Goal: Task Accomplishment & Management: Manage account settings

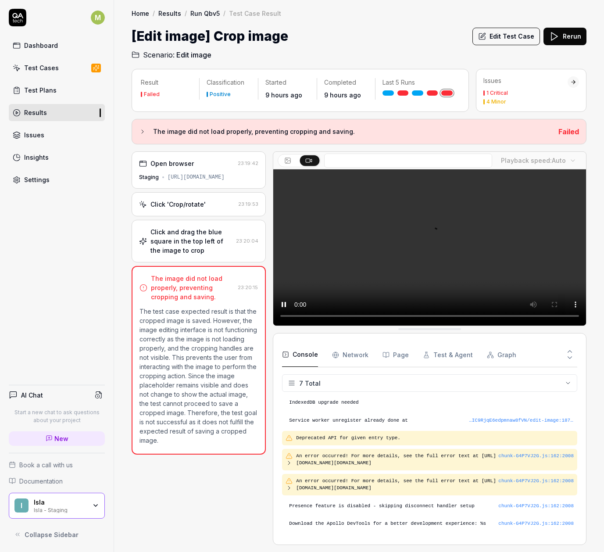
scroll to position [34, 0]
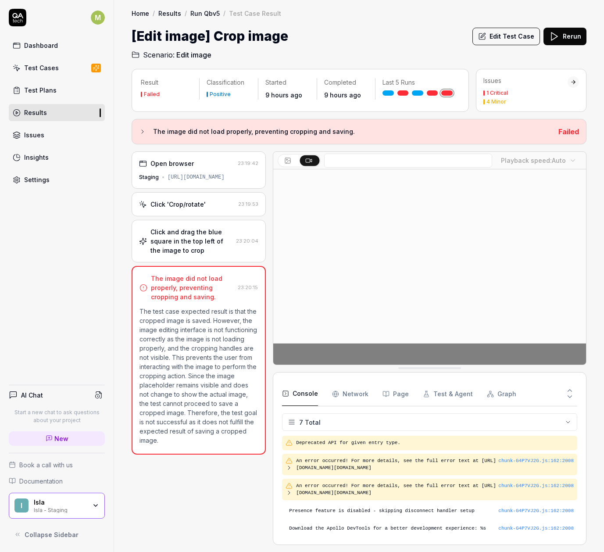
click at [446, 23] on div "Home / Results / Run Qbv5 / Test Case Result Home / Results / Run Qbv5 / Test C…" at bounding box center [359, 30] width 490 height 60
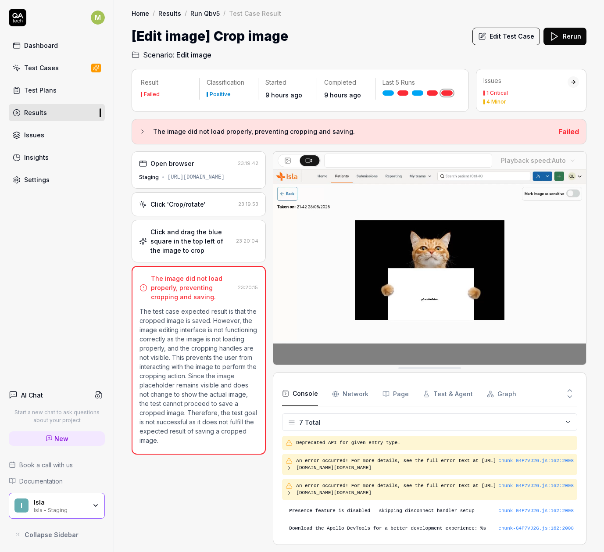
click at [577, 80] on div at bounding box center [573, 81] width 11 height 11
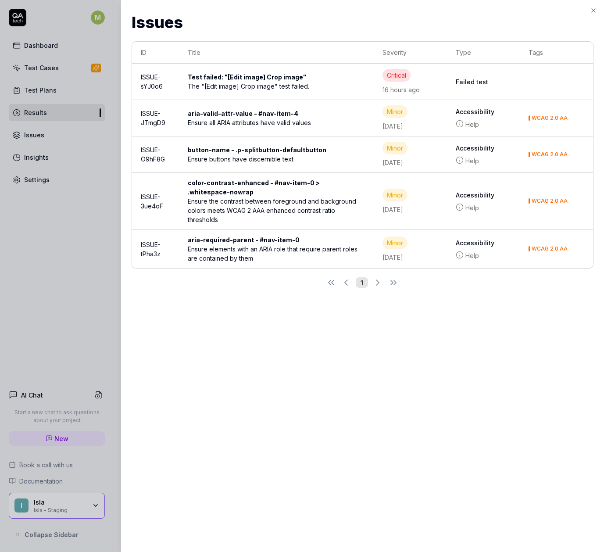
click at [49, 266] on div at bounding box center [302, 276] width 604 height 552
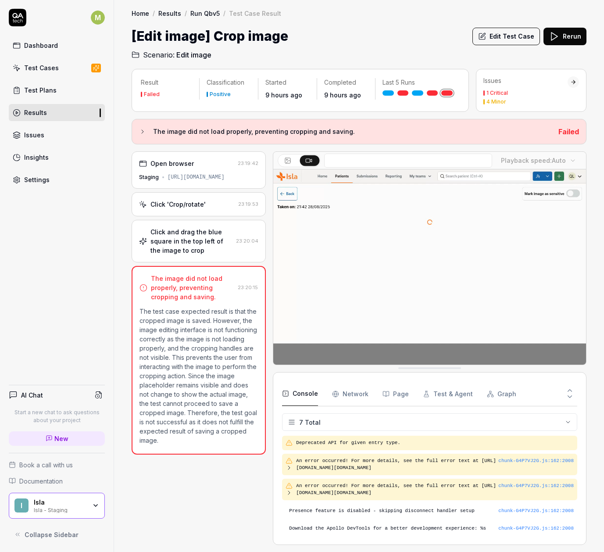
click at [142, 129] on icon at bounding box center [142, 131] width 7 height 7
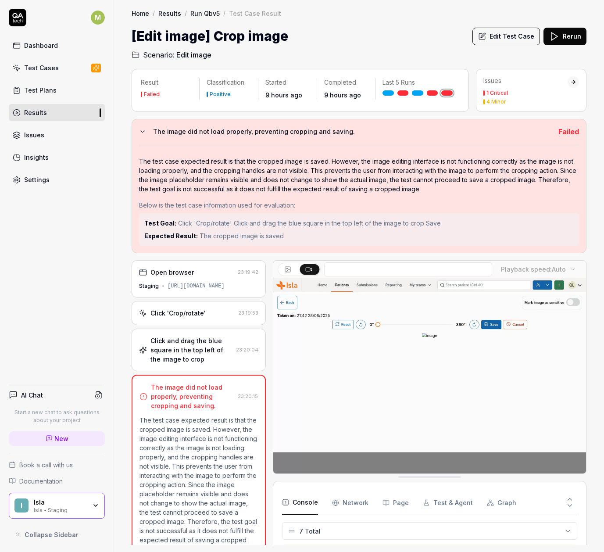
click at [28, 173] on link "Settings" at bounding box center [57, 179] width 96 height 17
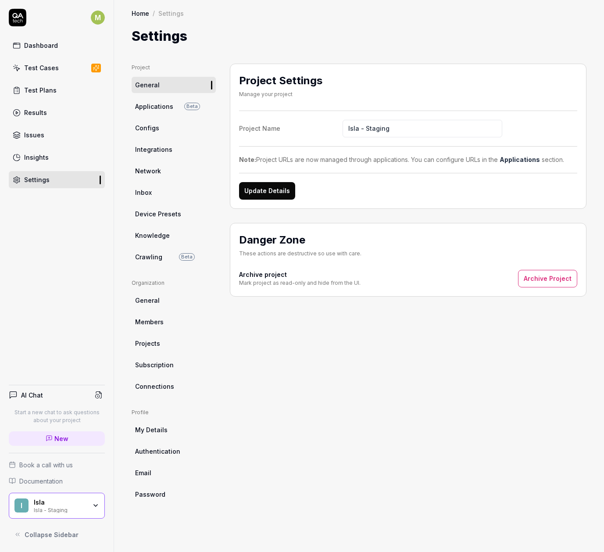
click at [159, 106] on span "Applications" at bounding box center [154, 106] width 38 height 9
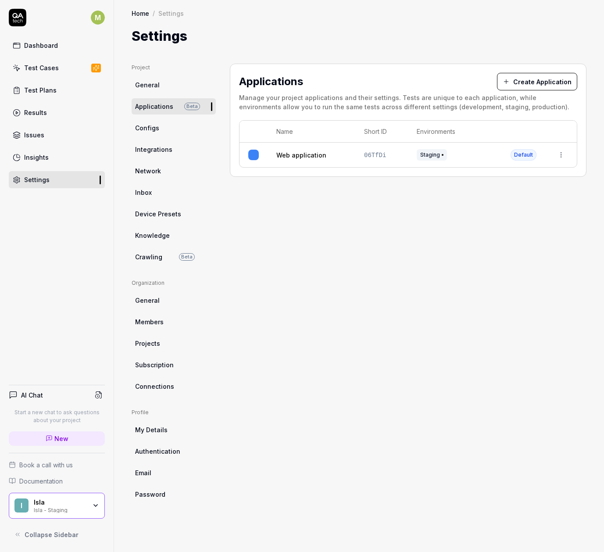
click at [169, 155] on link "Integrations" at bounding box center [174, 149] width 84 height 16
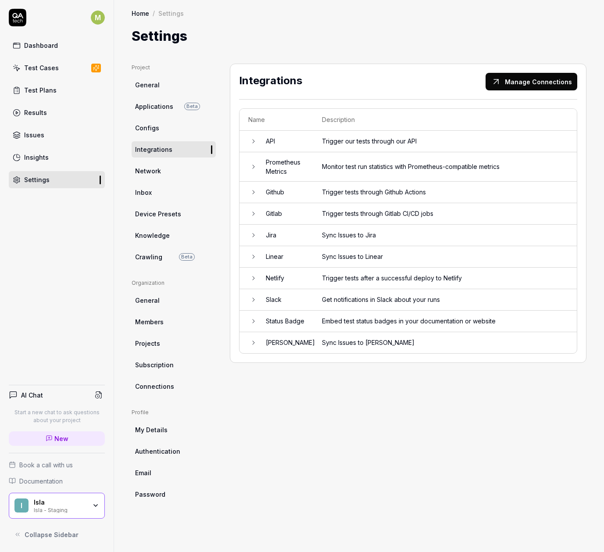
click at [288, 257] on td "Linear" at bounding box center [285, 257] width 56 height 22
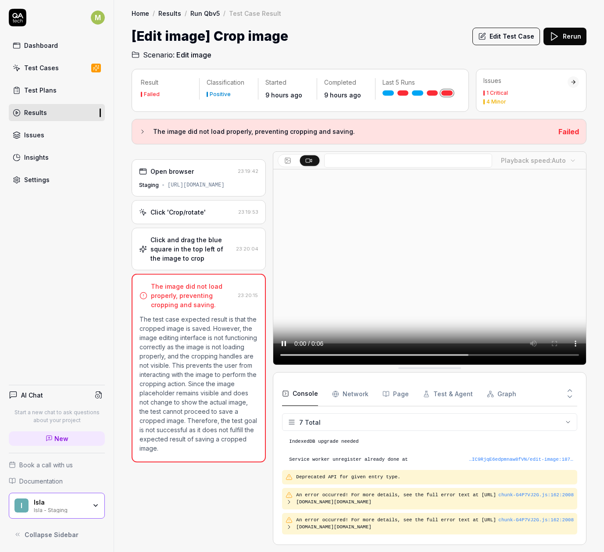
scroll to position [34, 0]
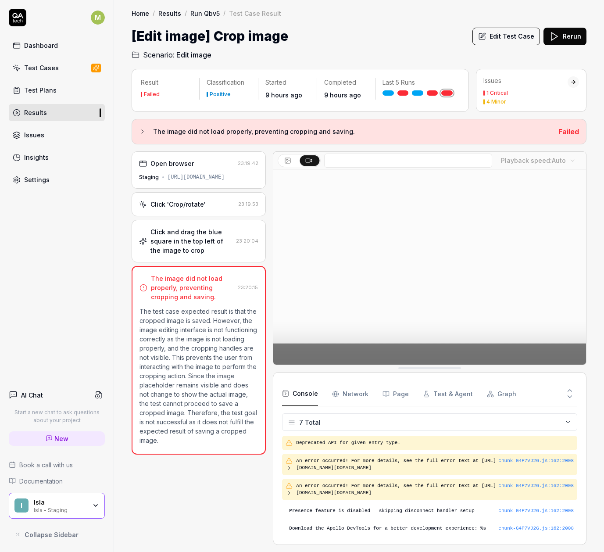
click at [442, 427] on html "M Dashboard Test Cases Test Plans Results Issues Insights Settings AI Chat Star…" at bounding box center [302, 276] width 604 height 552
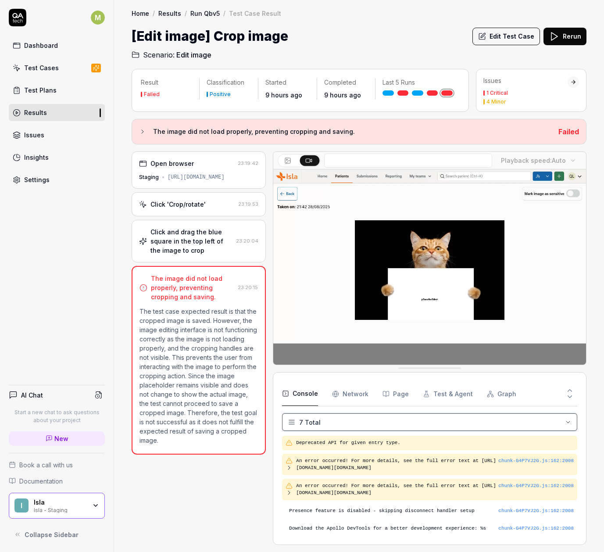
click at [210, 485] on html "M Dashboard Test Cases Test Plans Results Issues Insights Settings AI Chat Star…" at bounding box center [302, 276] width 604 height 552
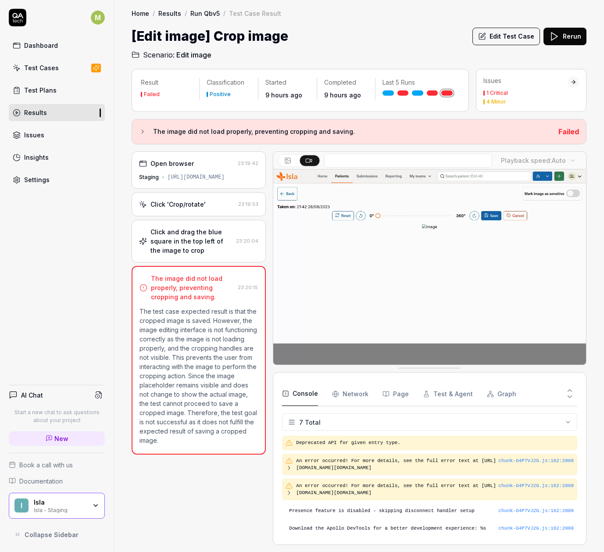
click at [259, 485] on div "Open browser 23:19:42 Staging https://staging.nhs.isla.health/patients/mujt5WEb…" at bounding box center [199, 348] width 134 height 394
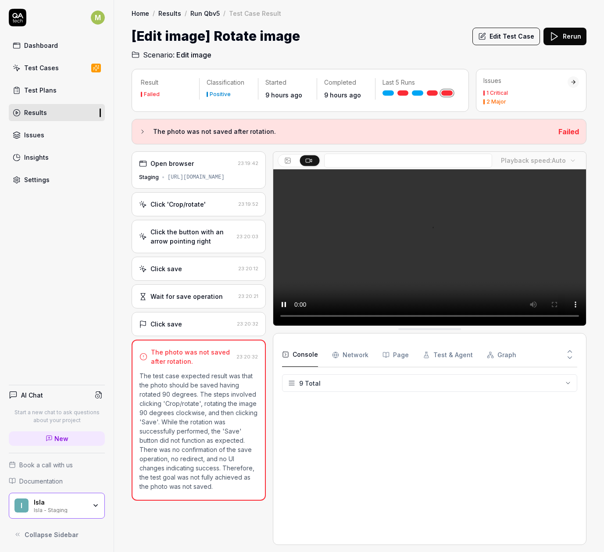
scroll to position [84, 0]
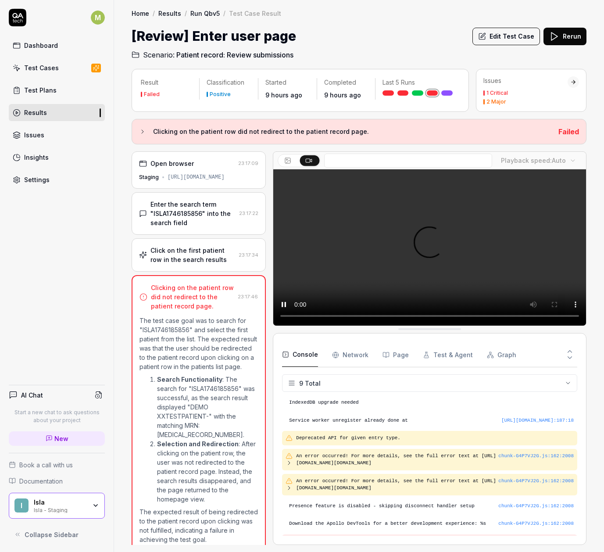
scroll to position [84, 0]
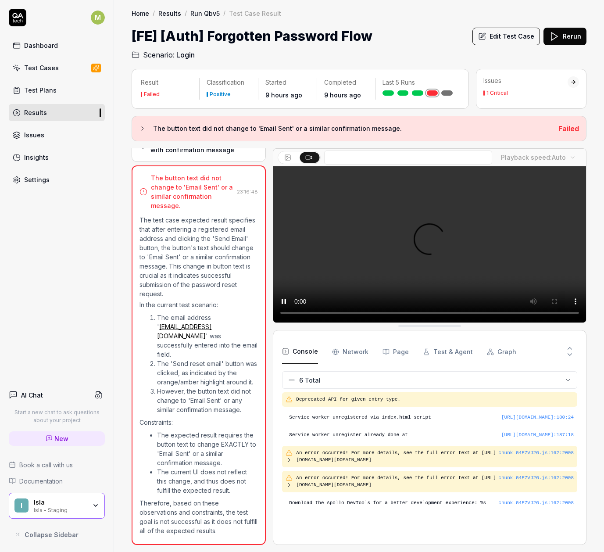
scroll to position [13, 0]
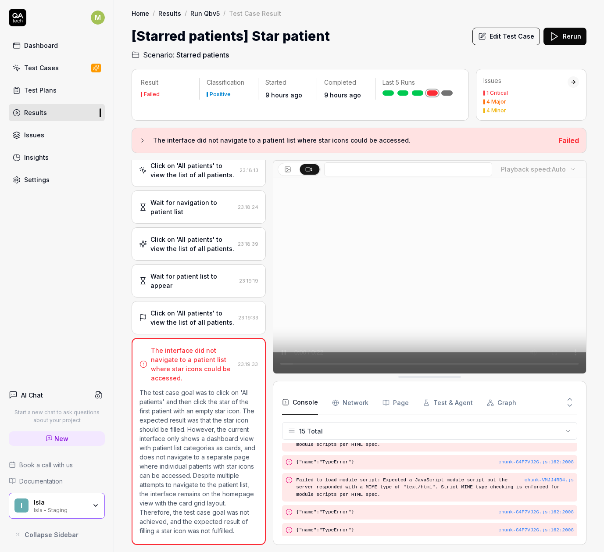
scroll to position [214, 0]
